Goal: Information Seeking & Learning: Learn about a topic

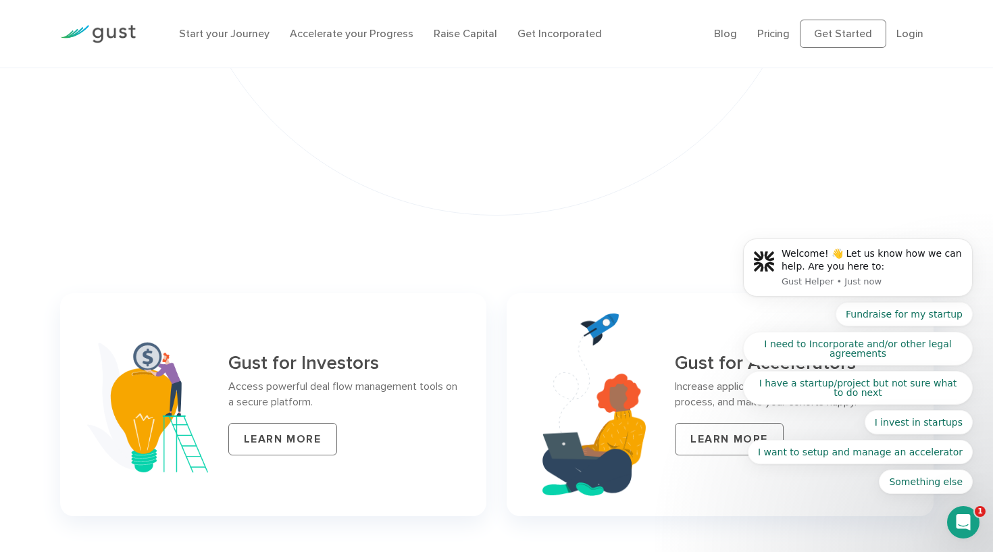
scroll to position [5305, 0]
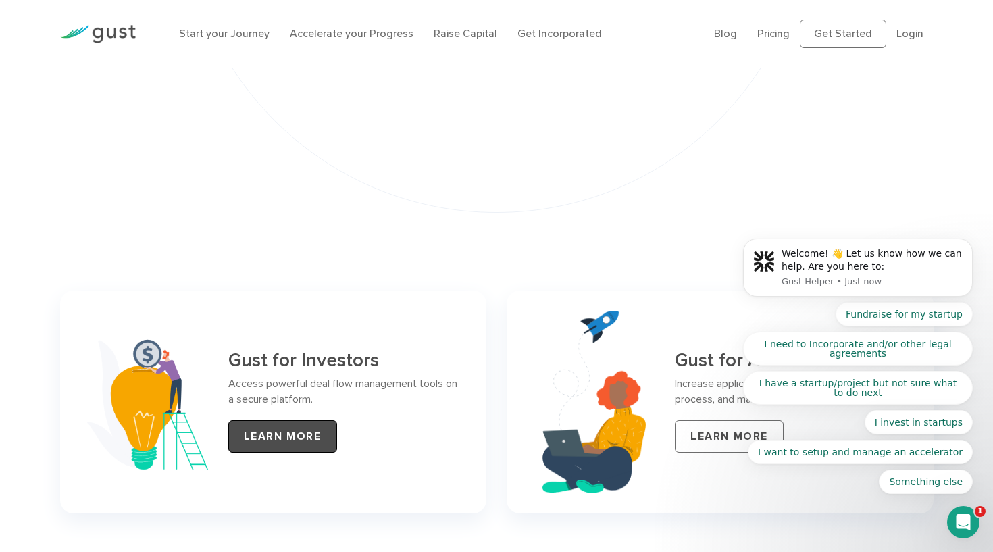
click at [268, 420] on link "LEARN MORE" at bounding box center [282, 436] width 109 height 32
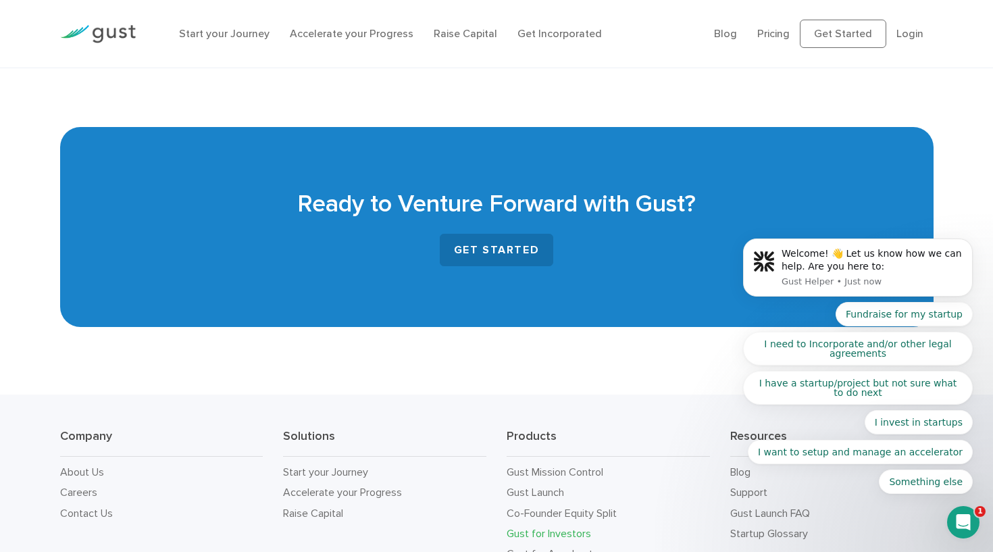
scroll to position [3171, 0]
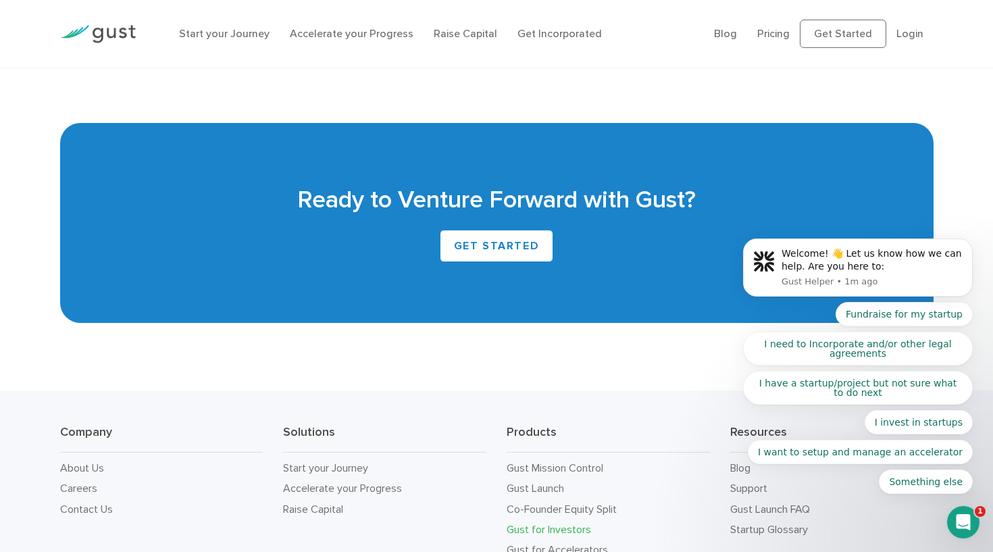
click at [959, 519] on icon "Open Intercom Messenger" at bounding box center [964, 522] width 22 height 22
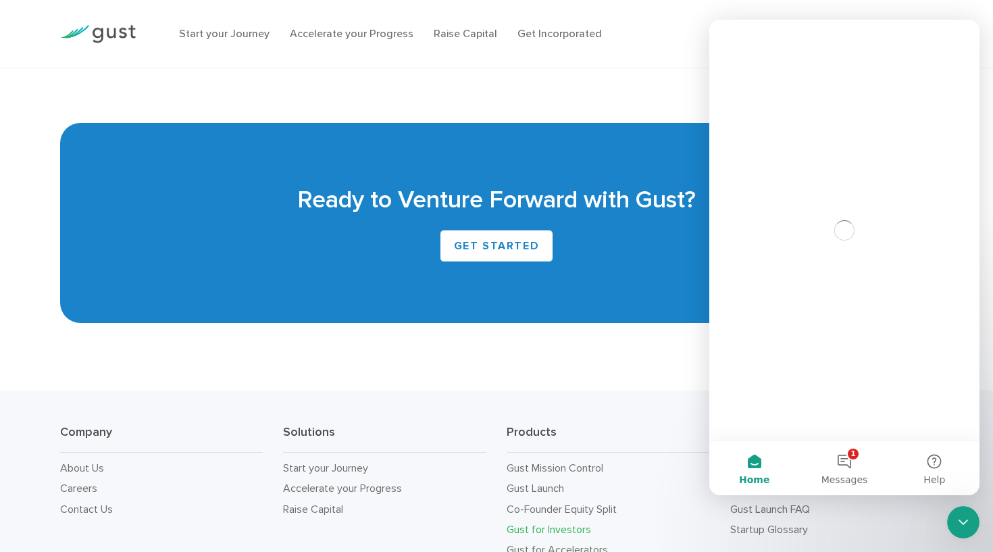
scroll to position [0, 0]
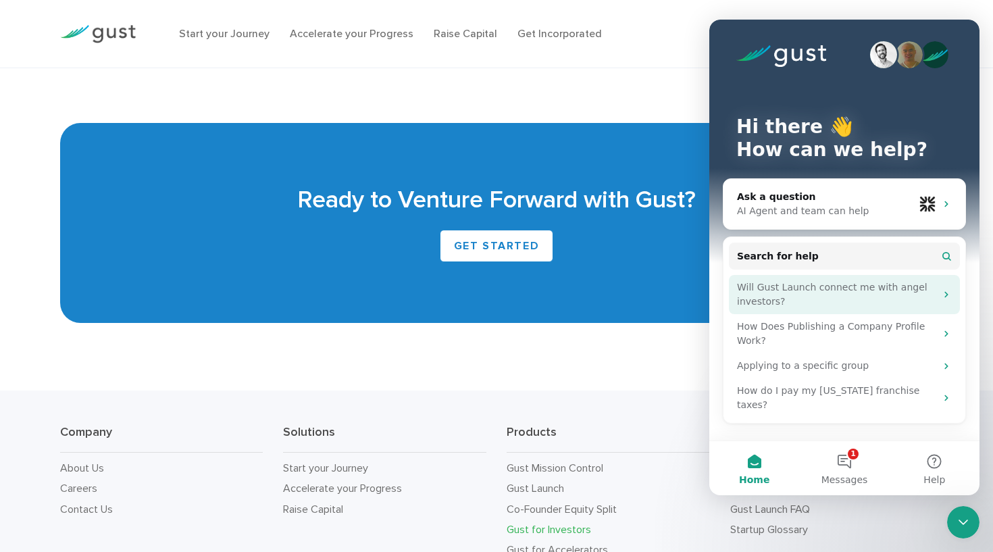
click at [875, 291] on div "Will Gust Launch connect me with angel investors?" at bounding box center [836, 294] width 199 height 28
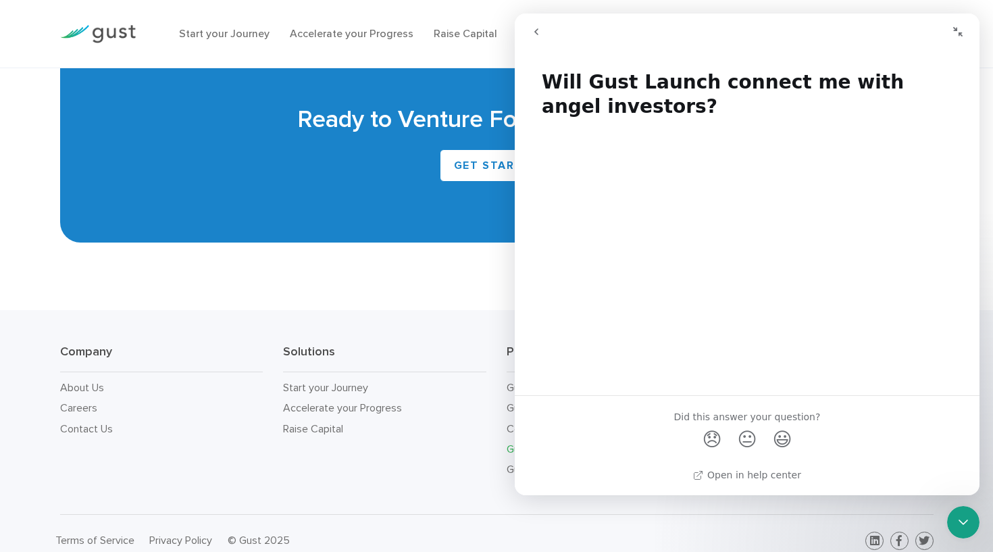
scroll to position [3248, 0]
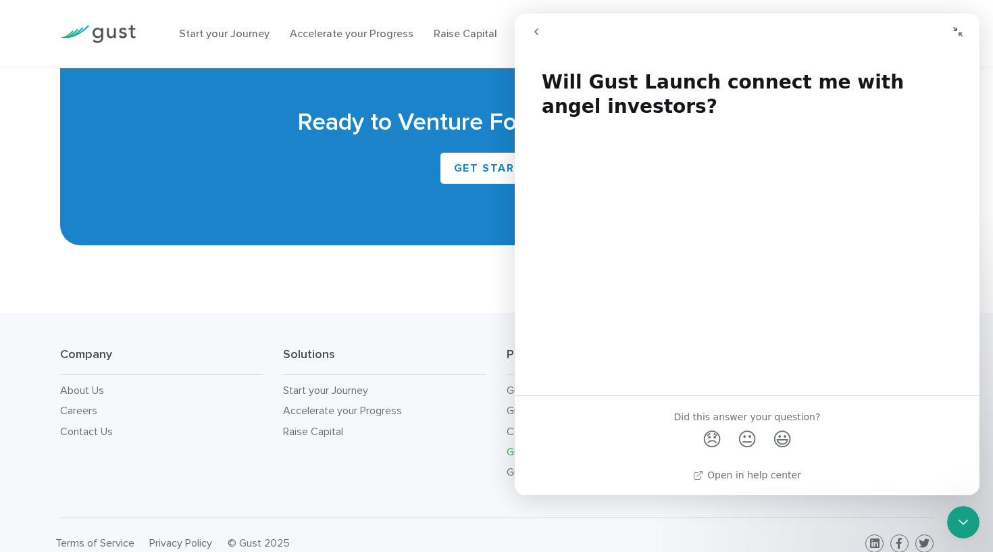
click at [955, 30] on icon "Collapse window" at bounding box center [958, 31] width 11 height 11
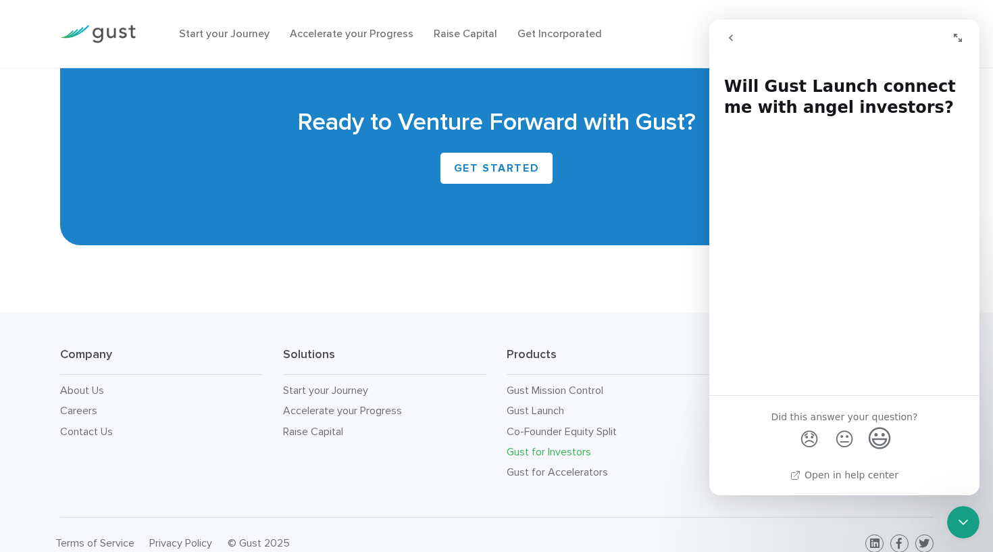
click at [876, 434] on span "😃" at bounding box center [880, 438] width 26 height 36
click at [728, 34] on icon "go back" at bounding box center [731, 37] width 11 height 11
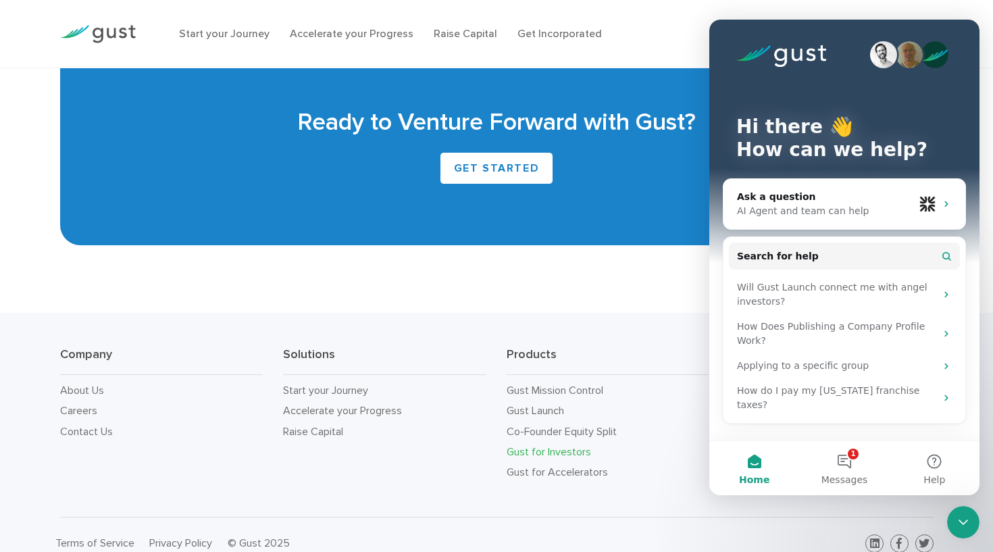
click at [653, 17] on div "Start your Journey Accelerate your Progress Raise Capital Get Incorporated" at bounding box center [436, 33] width 535 height 43
click at [611, 319] on div "Company About Us Careers Contact Us Solutions Start your Journey Accelerate you…" at bounding box center [496, 415] width 993 height 204
click at [850, 460] on button "1 Messages" at bounding box center [844, 468] width 90 height 54
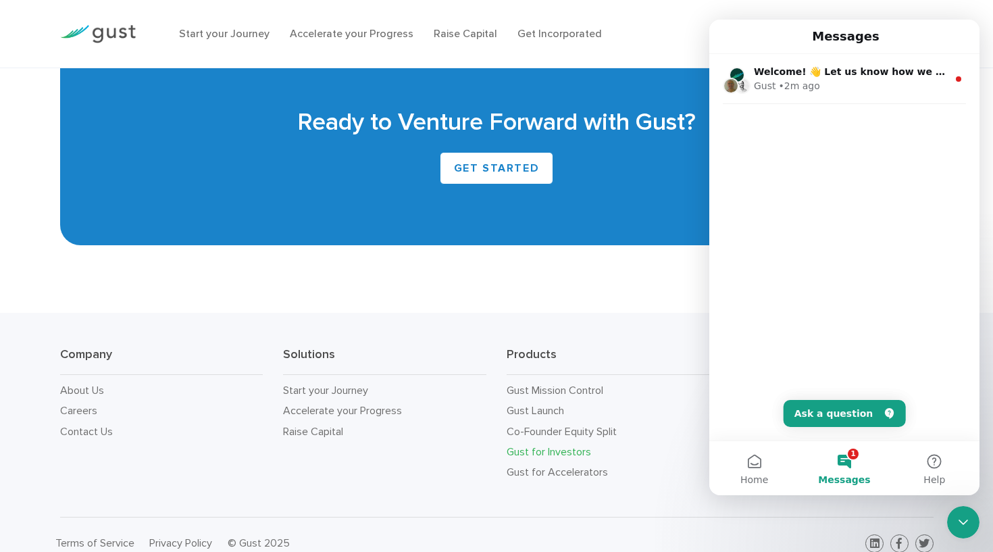
click html "Messages Welcome! 👋 Let us know how we can help. Are you here to: Gust • 2m ago…"
click at [688, 34] on ul "Start your Journey Accelerate your Progress Raise Capital Get Incorporated" at bounding box center [436, 34] width 515 height 16
click at [628, 55] on div "Start your Journey Accelerate your Progress Raise Capital Get Incorporated" at bounding box center [436, 33] width 535 height 43
click at [664, 29] on ul "Start your Journey Accelerate your Progress Raise Capital Get Incorporated" at bounding box center [436, 34] width 515 height 16
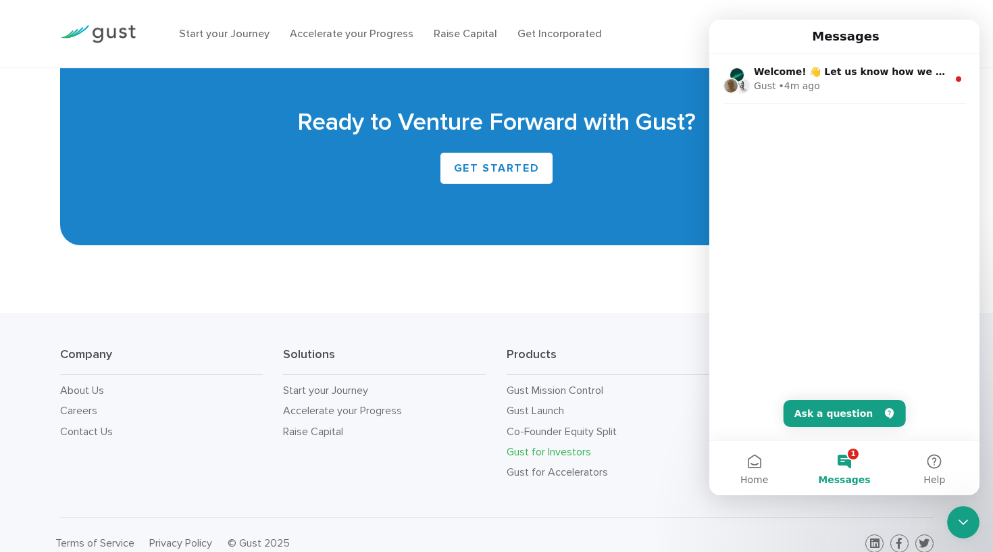
click at [843, 459] on button "1 Messages" at bounding box center [844, 468] width 90 height 54
click at [651, 49] on div "Start your Journey Accelerate your Progress Raise Capital Get Incorporated" at bounding box center [436, 33] width 535 height 43
click at [958, 526] on icon "Close Intercom Messenger" at bounding box center [963, 522] width 16 height 16
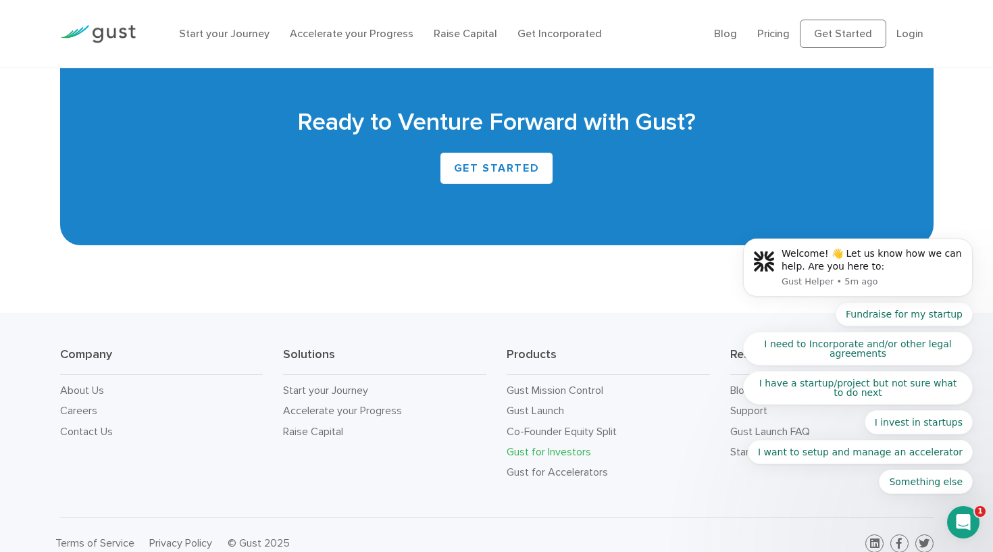
scroll to position [0, 0]
